Goal: Check status: Check status

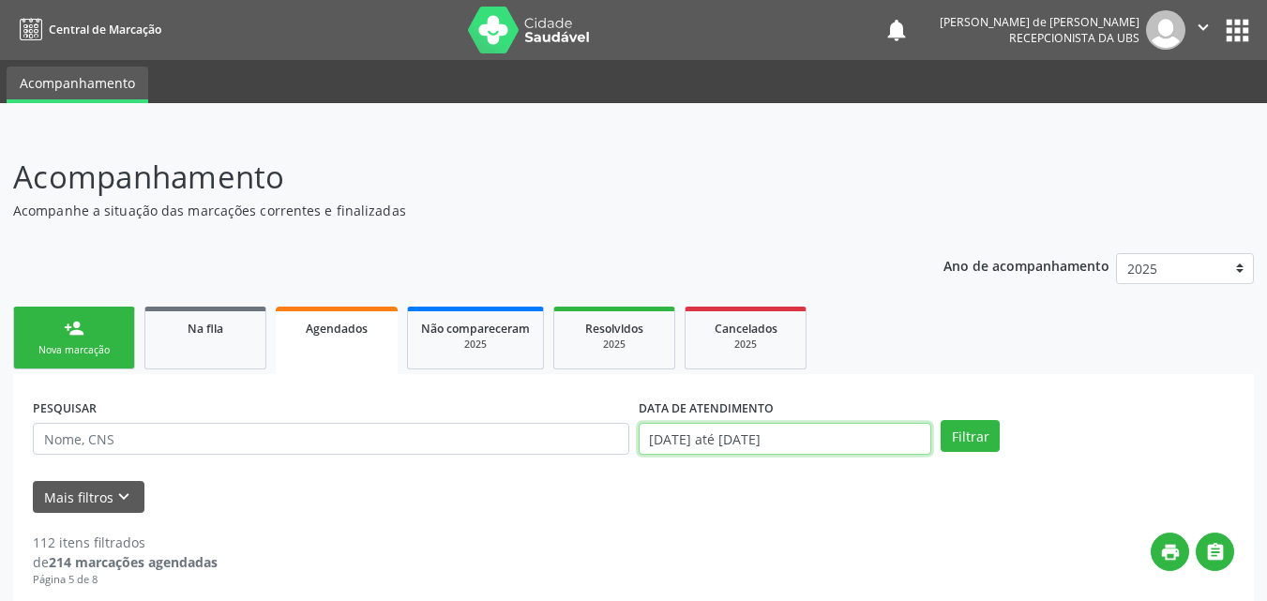
click at [676, 446] on input "[DATE] até [DATE]" at bounding box center [786, 439] width 294 height 32
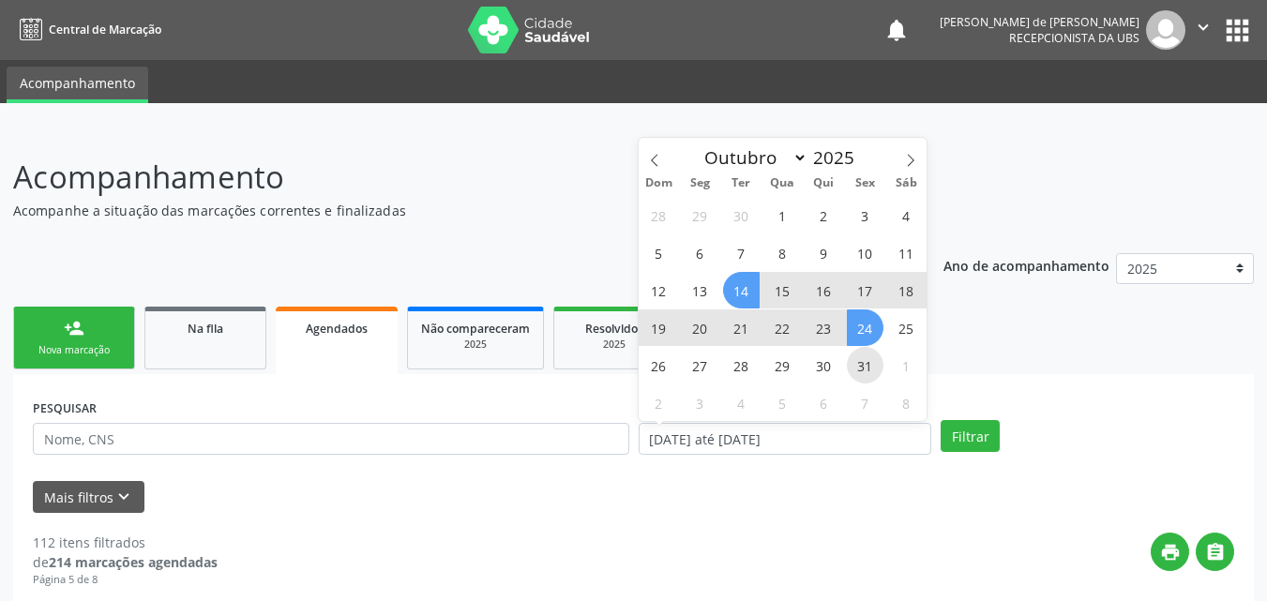
click at [861, 363] on span "31" at bounding box center [865, 365] width 37 height 37
type input "[DATE]"
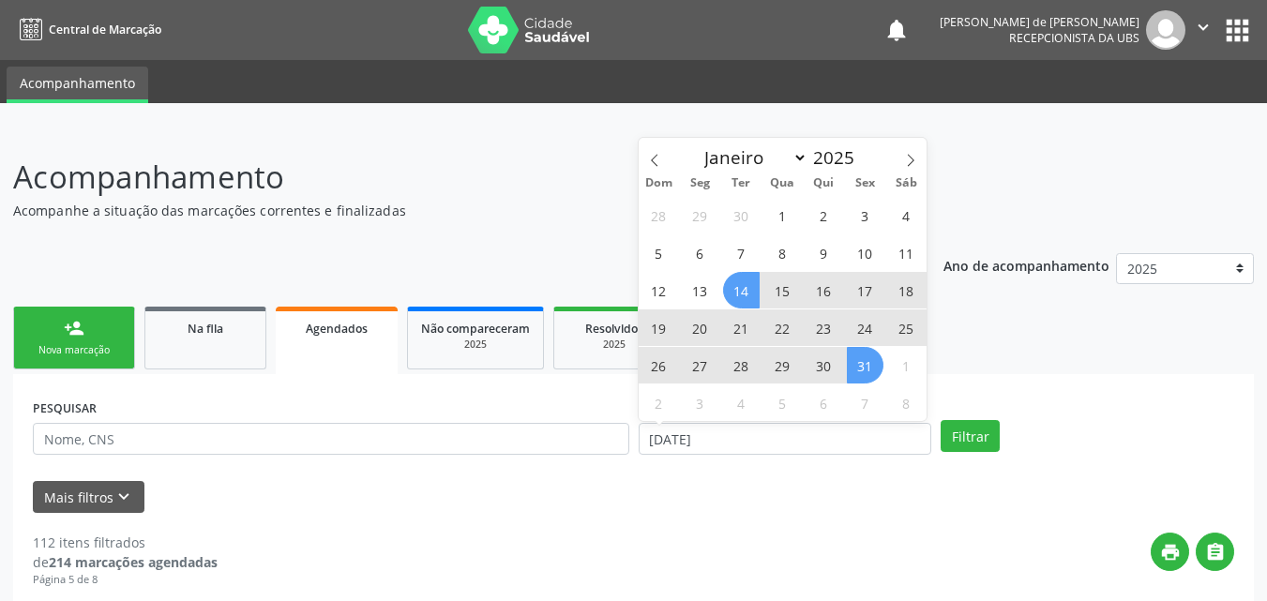
click at [738, 294] on span "14" at bounding box center [741, 290] width 37 height 37
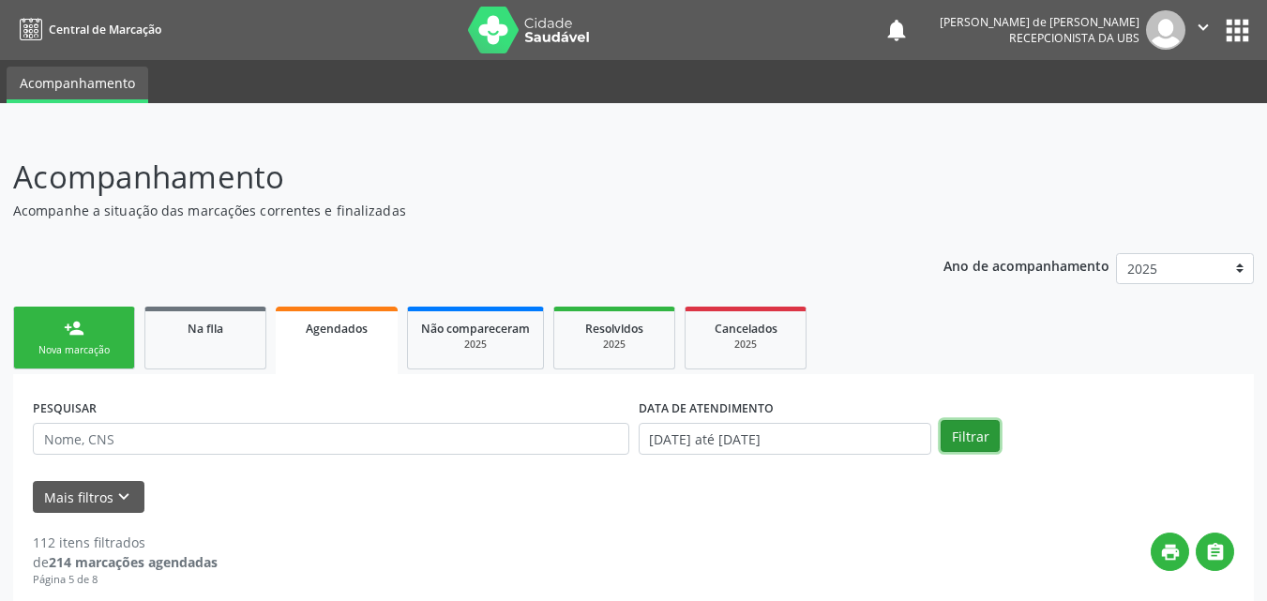
click at [977, 437] on button "Filtrar" at bounding box center [970, 436] width 59 height 32
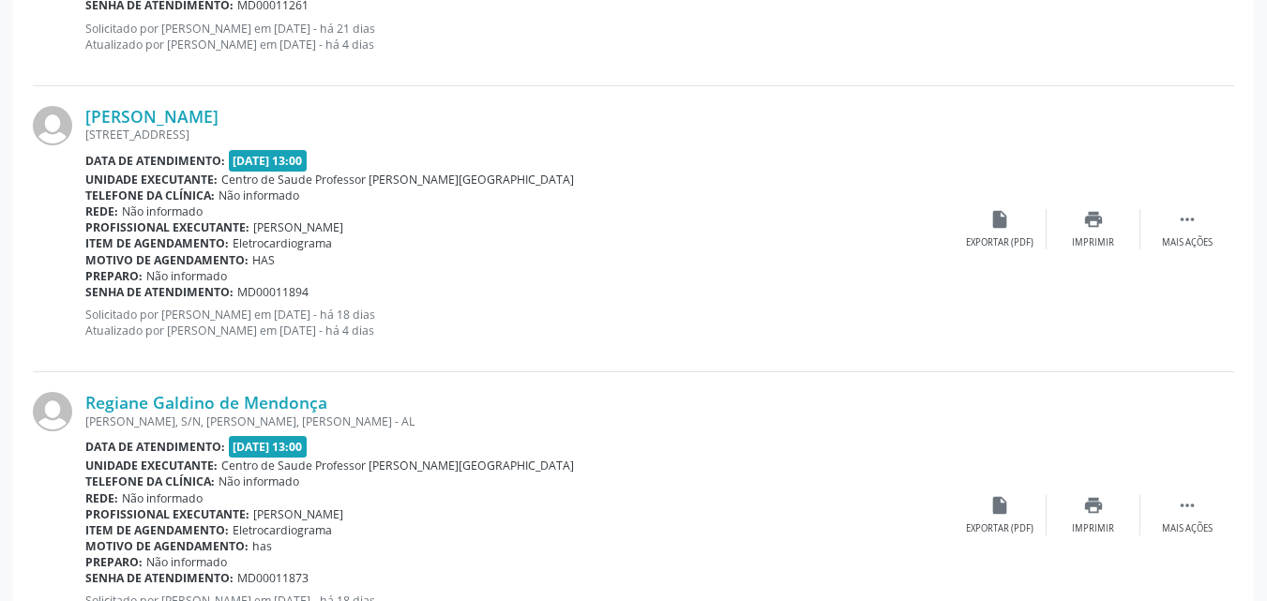
scroll to position [4369, 0]
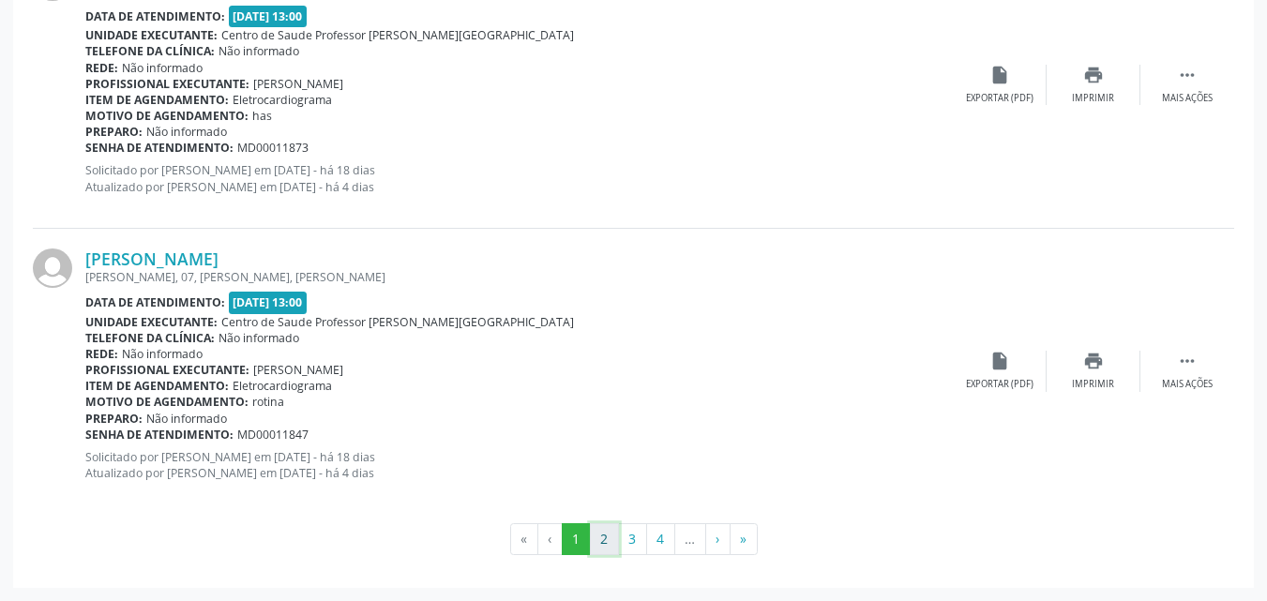
click at [606, 539] on button "2" at bounding box center [604, 539] width 29 height 32
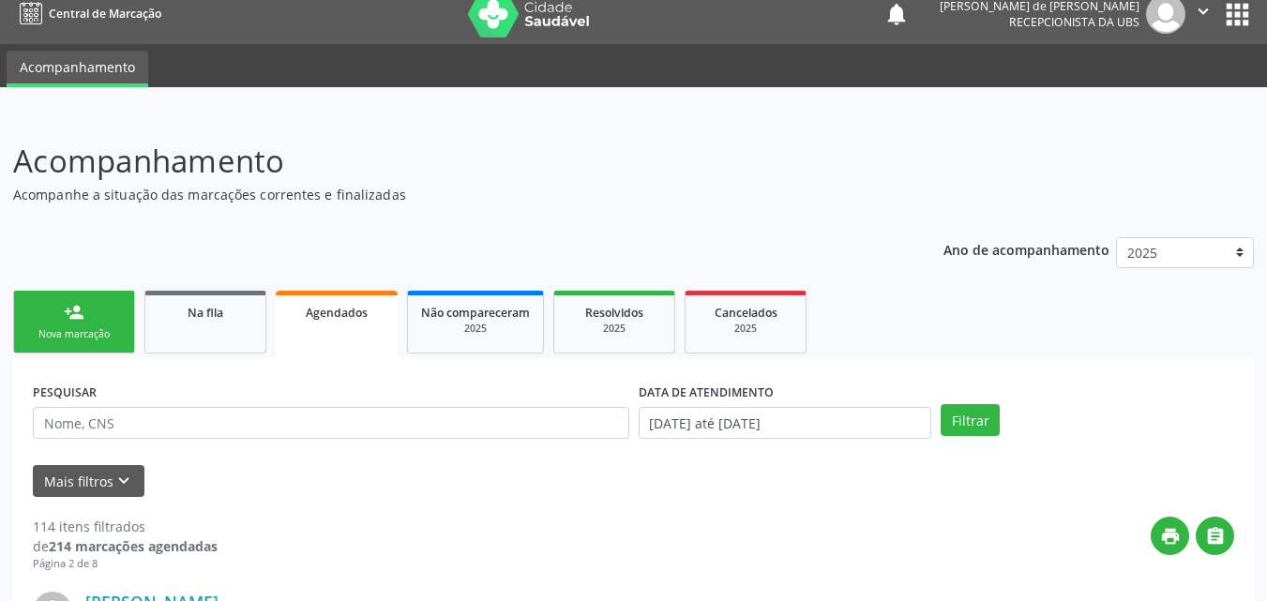
scroll to position [0, 0]
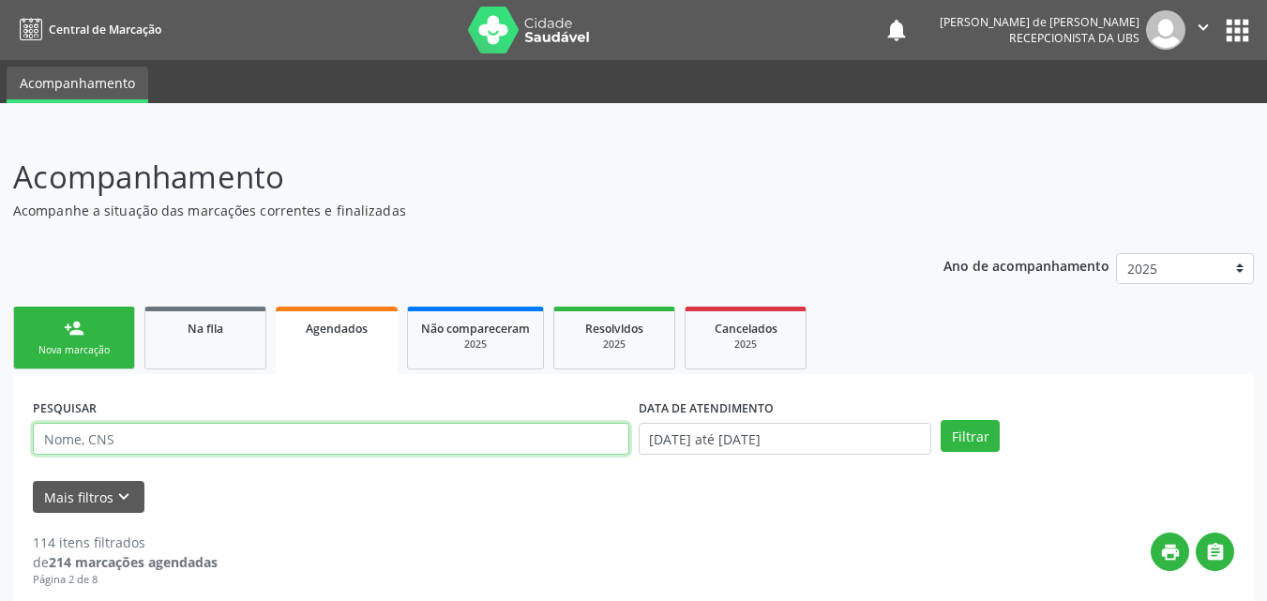
click at [201, 442] on input "text" at bounding box center [331, 439] width 596 height 32
click at [941, 420] on button "Filtrar" at bounding box center [970, 436] width 59 height 32
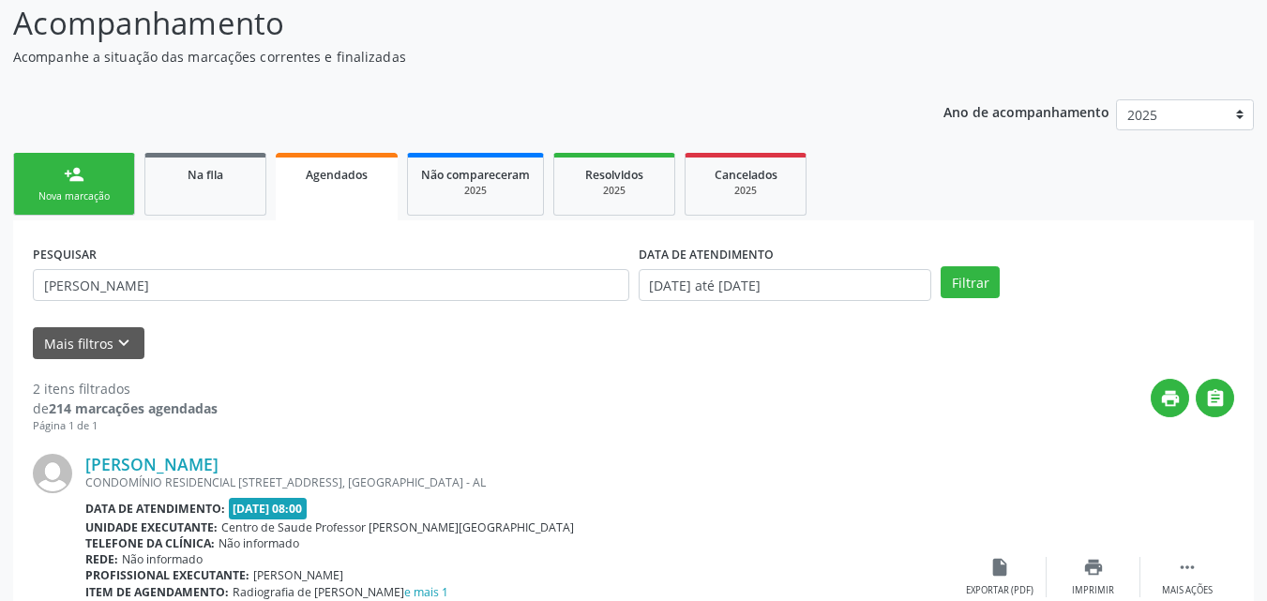
scroll to position [592, 0]
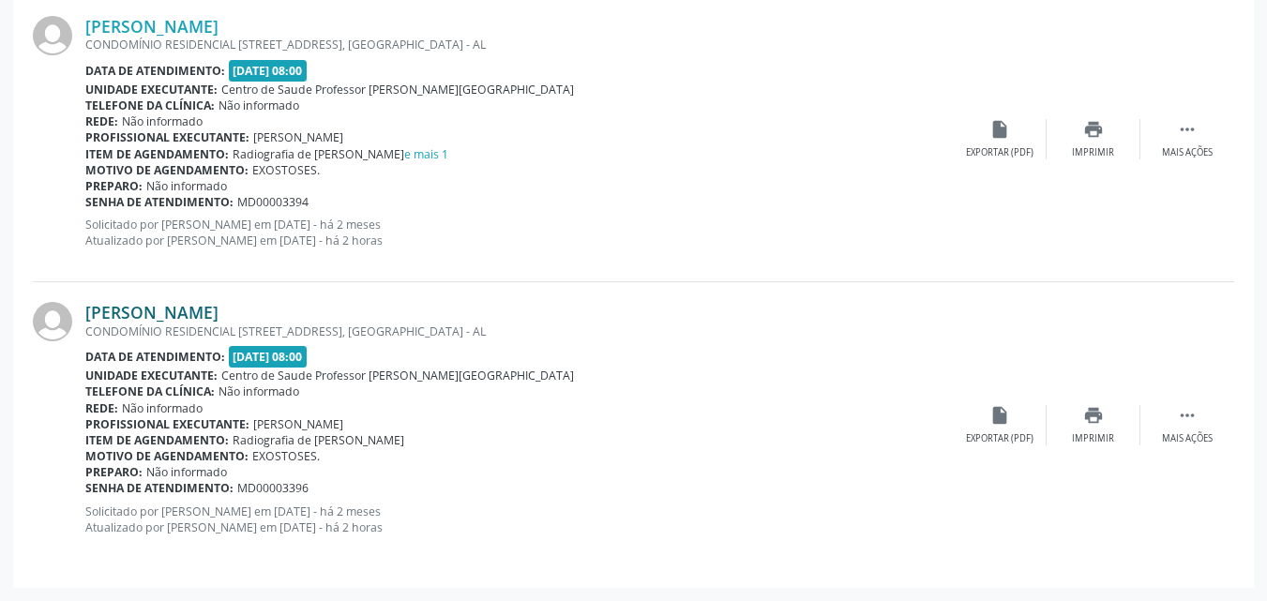
drag, startPoint x: 82, startPoint y: 310, endPoint x: 340, endPoint y: 318, distance: 258.9
click at [367, 320] on div "[PERSON_NAME] CONDOMÍNIO RESIDENCIAL [STREET_ADDRESS] Data de atendimento: [DAT…" at bounding box center [633, 424] width 1201 height 285
copy div "[PERSON_NAME]"
click at [1112, 426] on div "print Imprimir" at bounding box center [1094, 425] width 94 height 40
click at [1090, 148] on div "Imprimir" at bounding box center [1093, 152] width 42 height 13
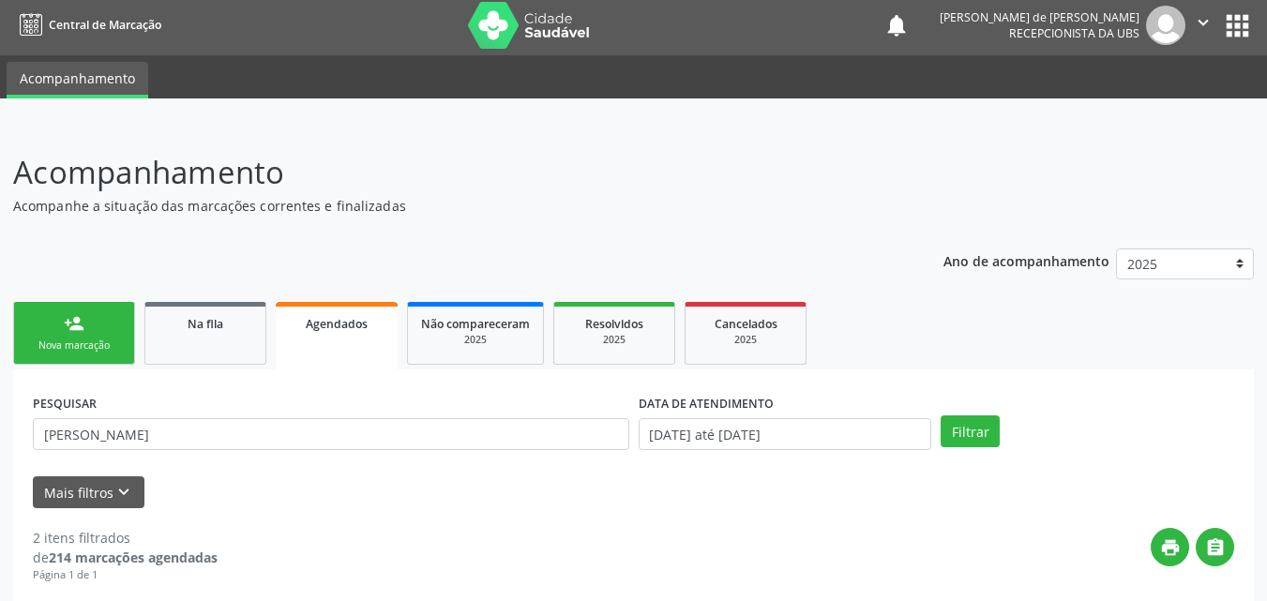
scroll to position [0, 0]
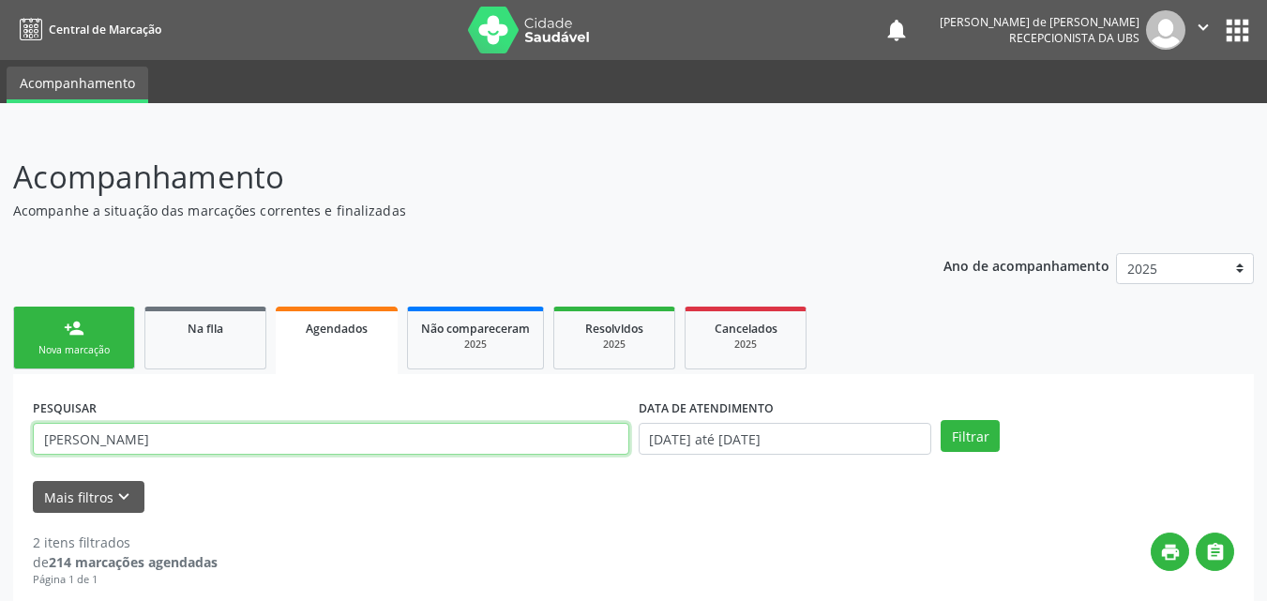
click at [233, 450] on input "[PERSON_NAME]" at bounding box center [331, 439] width 596 height 32
type input "D"
type input "[PERSON_NAME]"
click at [941, 420] on button "Filtrar" at bounding box center [970, 436] width 59 height 32
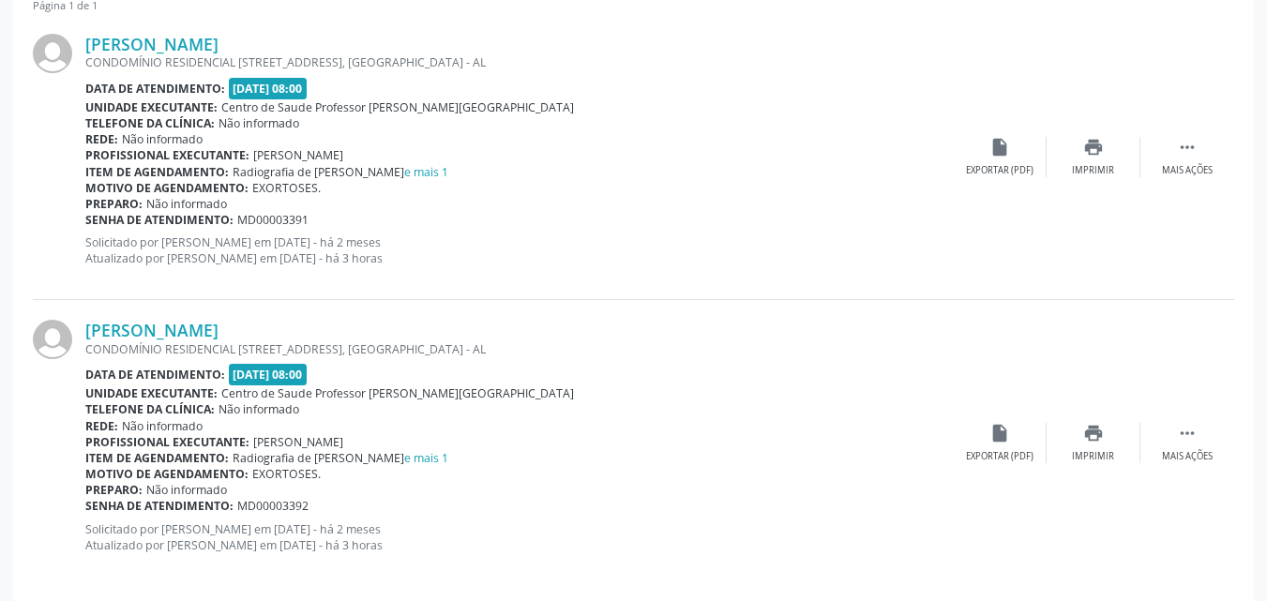
scroll to position [592, 0]
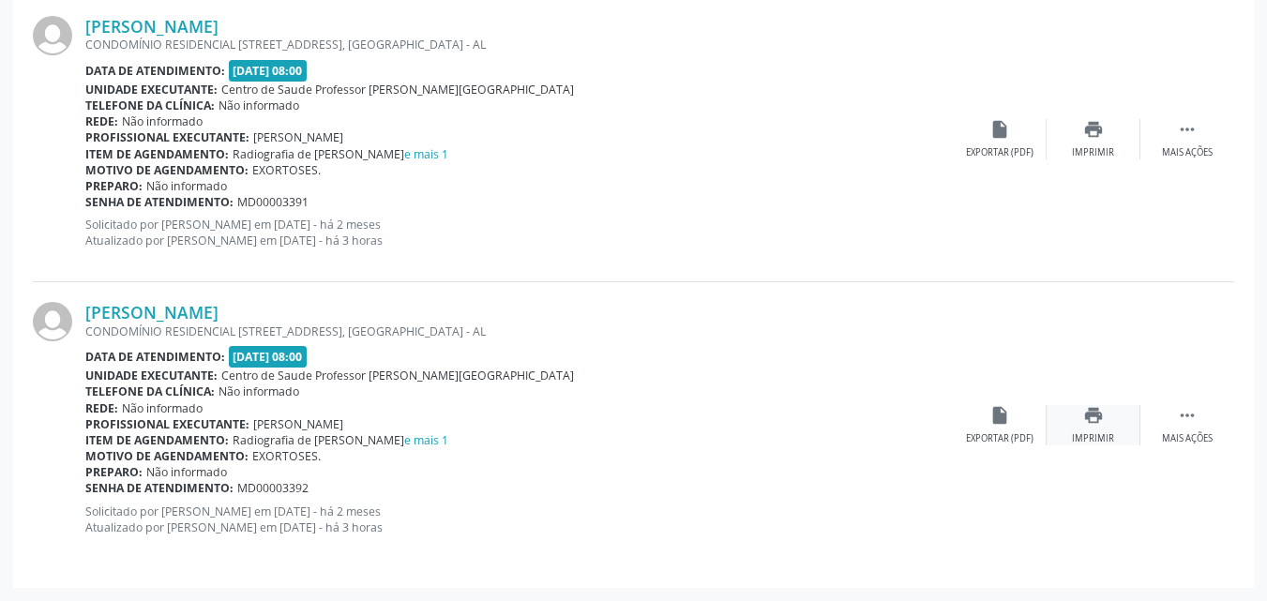
click at [1096, 425] on icon "print" at bounding box center [1093, 415] width 21 height 21
click at [1084, 128] on icon "print" at bounding box center [1093, 129] width 21 height 21
